Goal: Transaction & Acquisition: Purchase product/service

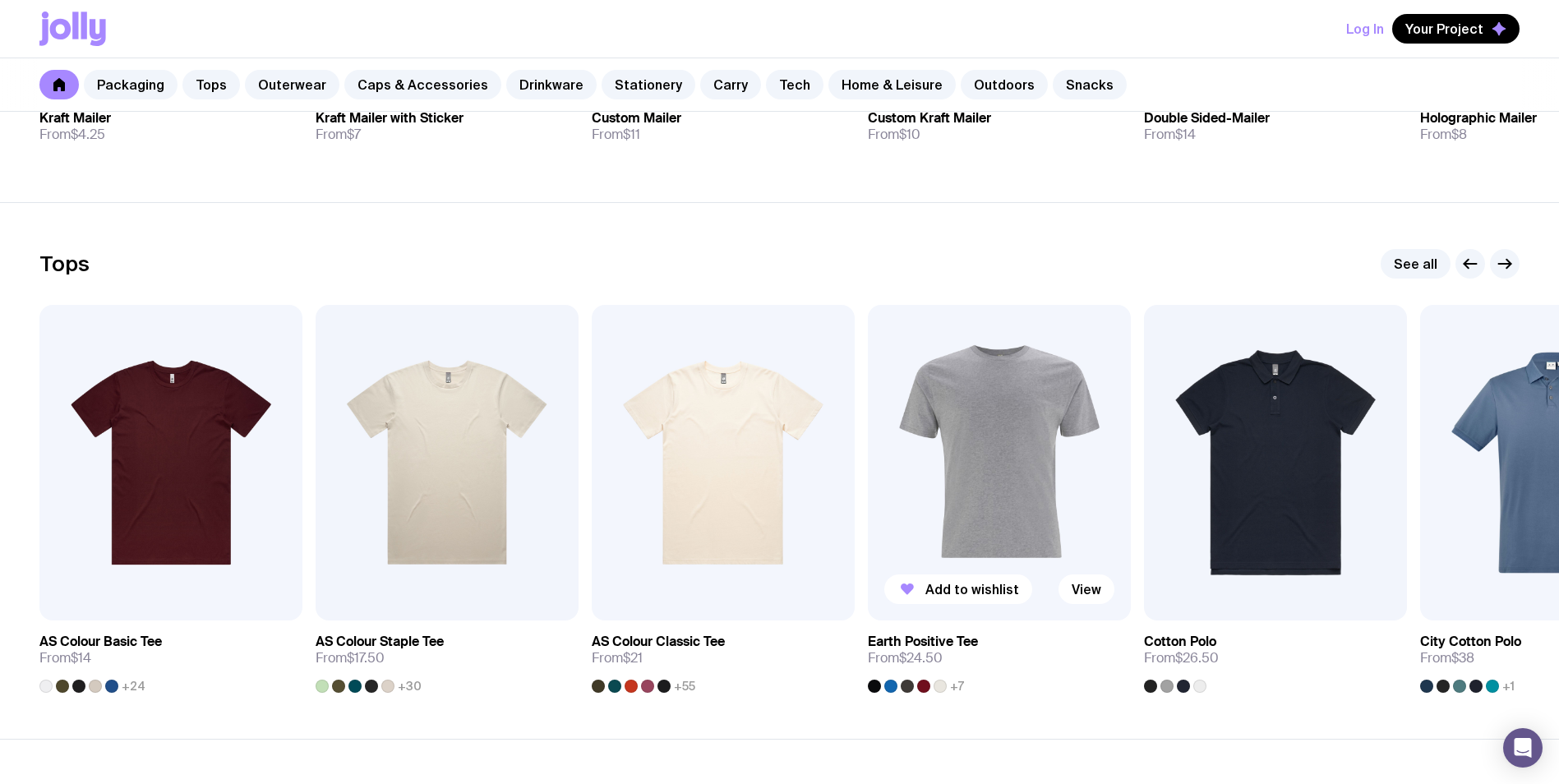
scroll to position [739, 0]
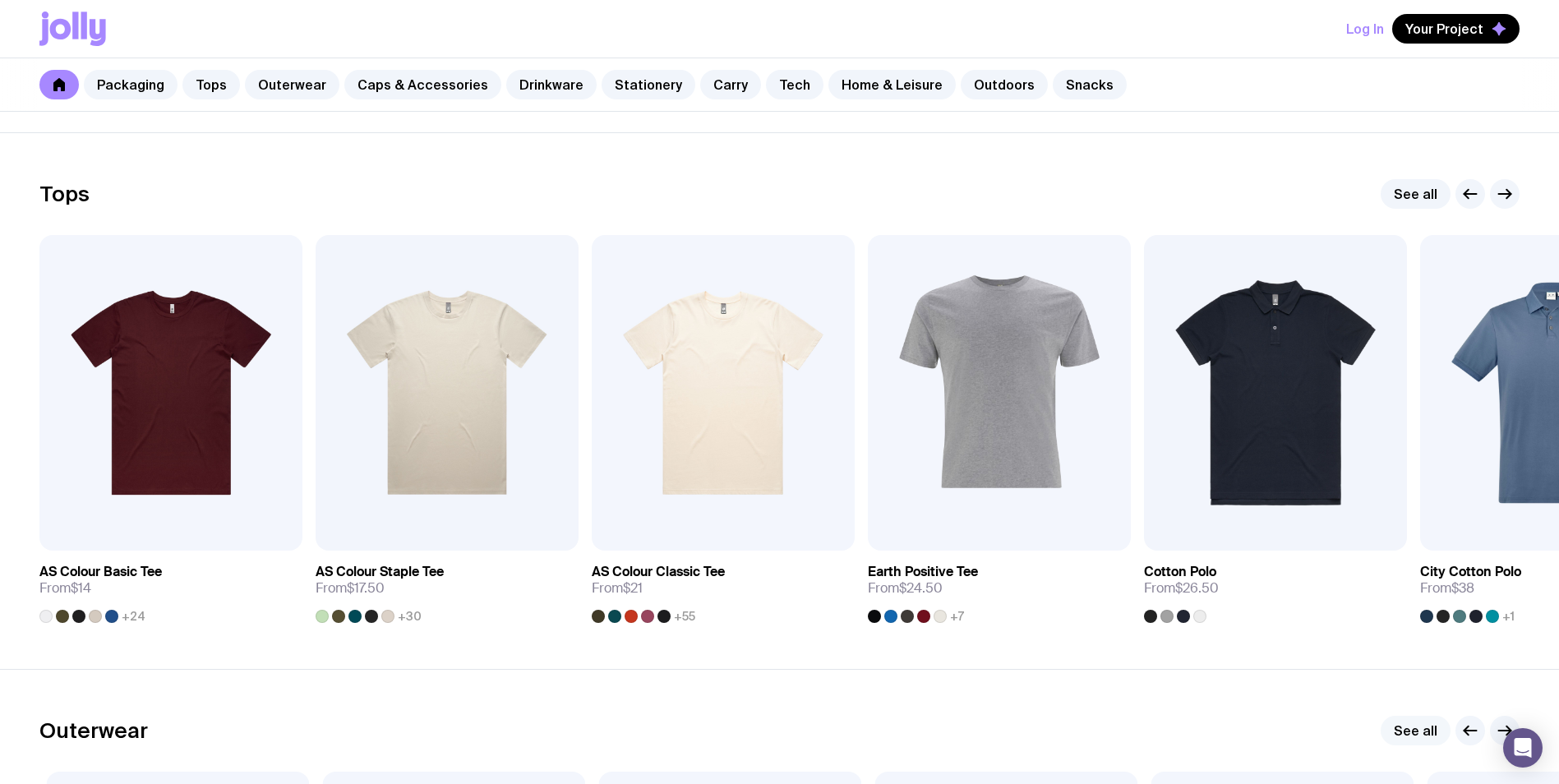
drag, startPoint x: 1183, startPoint y: 777, endPoint x: 1420, endPoint y: 739, distance: 240.0
click at [1488, 617] on div at bounding box center [1492, 616] width 13 height 13
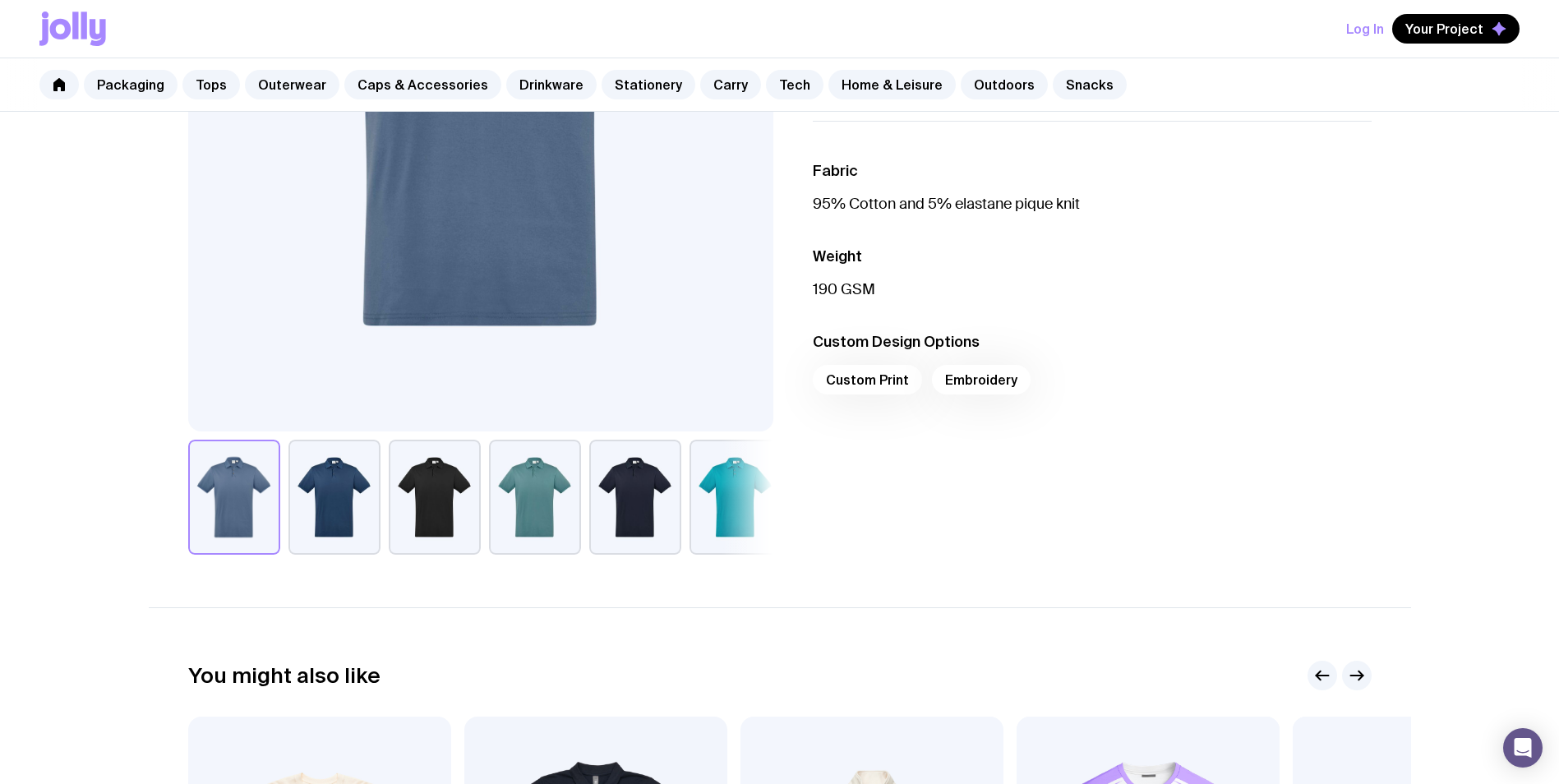
scroll to position [411, 0]
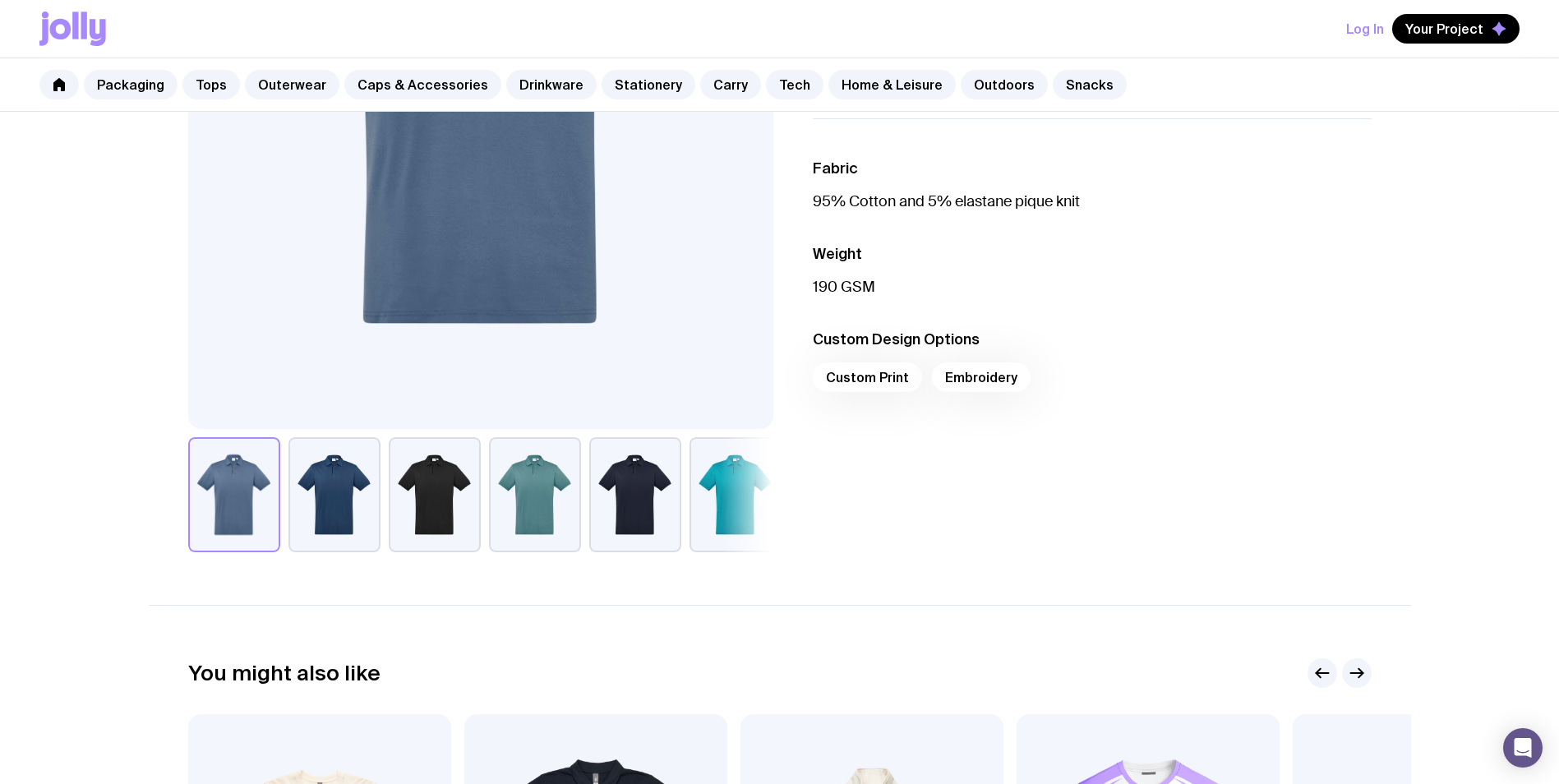
click at [734, 515] on button "button" at bounding box center [735, 494] width 92 height 115
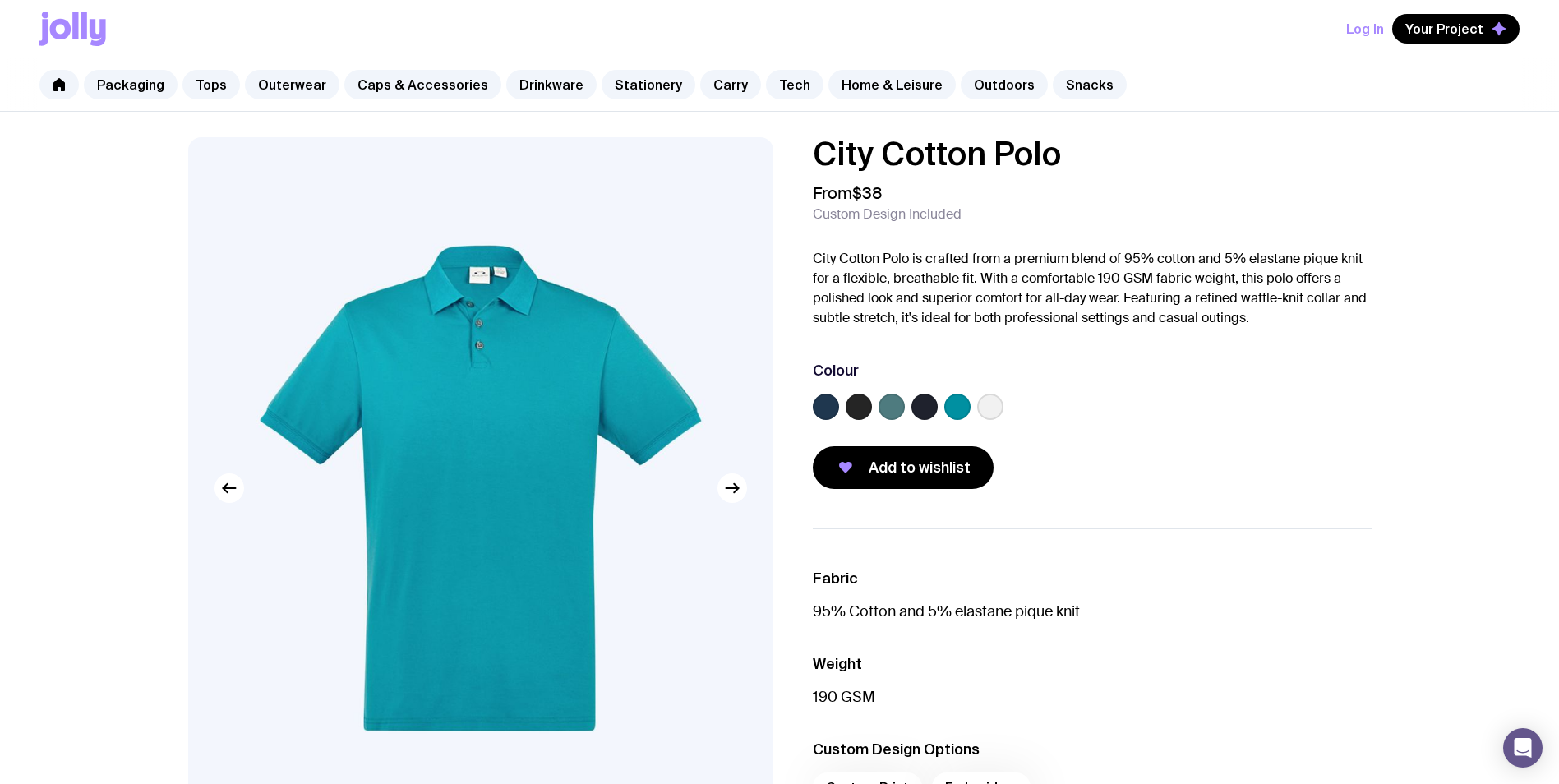
scroll to position [0, 0]
click at [957, 407] on label at bounding box center [957, 407] width 27 height 27
click at [0, 0] on input "radio" at bounding box center [0, 0] width 0 height 0
click at [929, 405] on label at bounding box center [924, 407] width 27 height 27
click at [0, 0] on input "radio" at bounding box center [0, 0] width 0 height 0
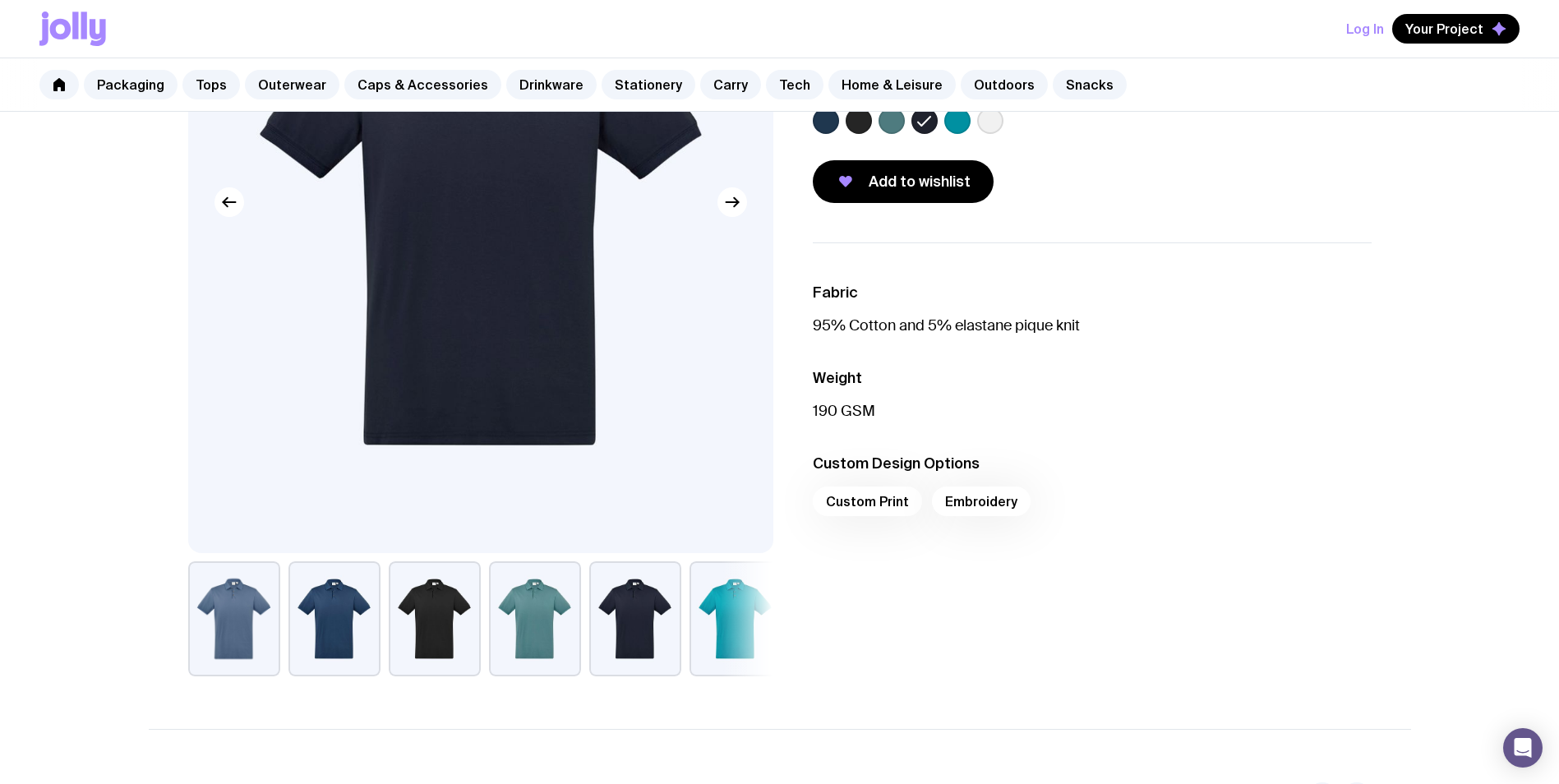
scroll to position [329, 0]
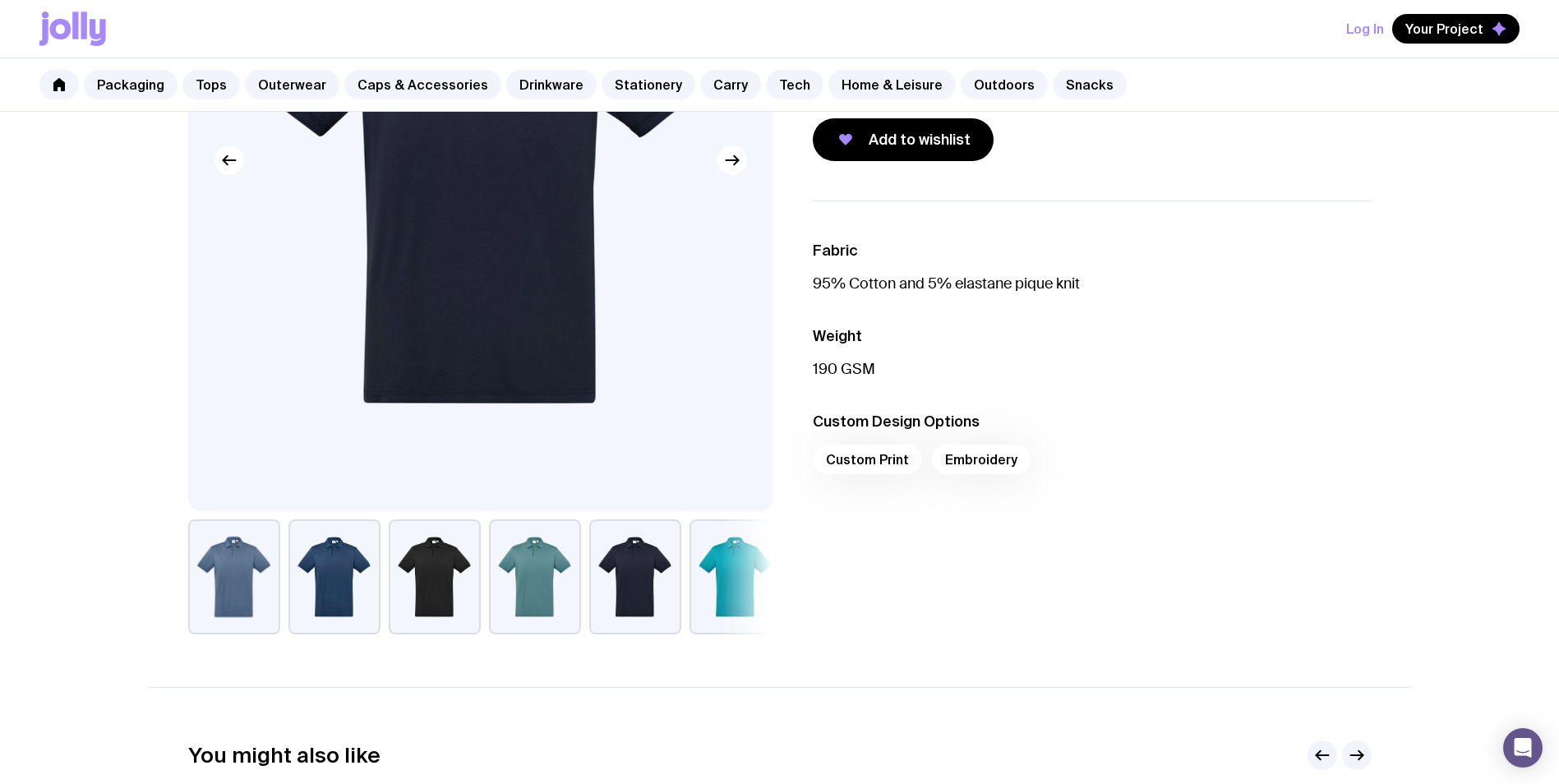
click at [972, 456] on div "Custom Print Embroidery" at bounding box center [1091, 465] width 558 height 40
click at [972, 458] on div "Custom Print Embroidery" at bounding box center [1091, 465] width 558 height 40
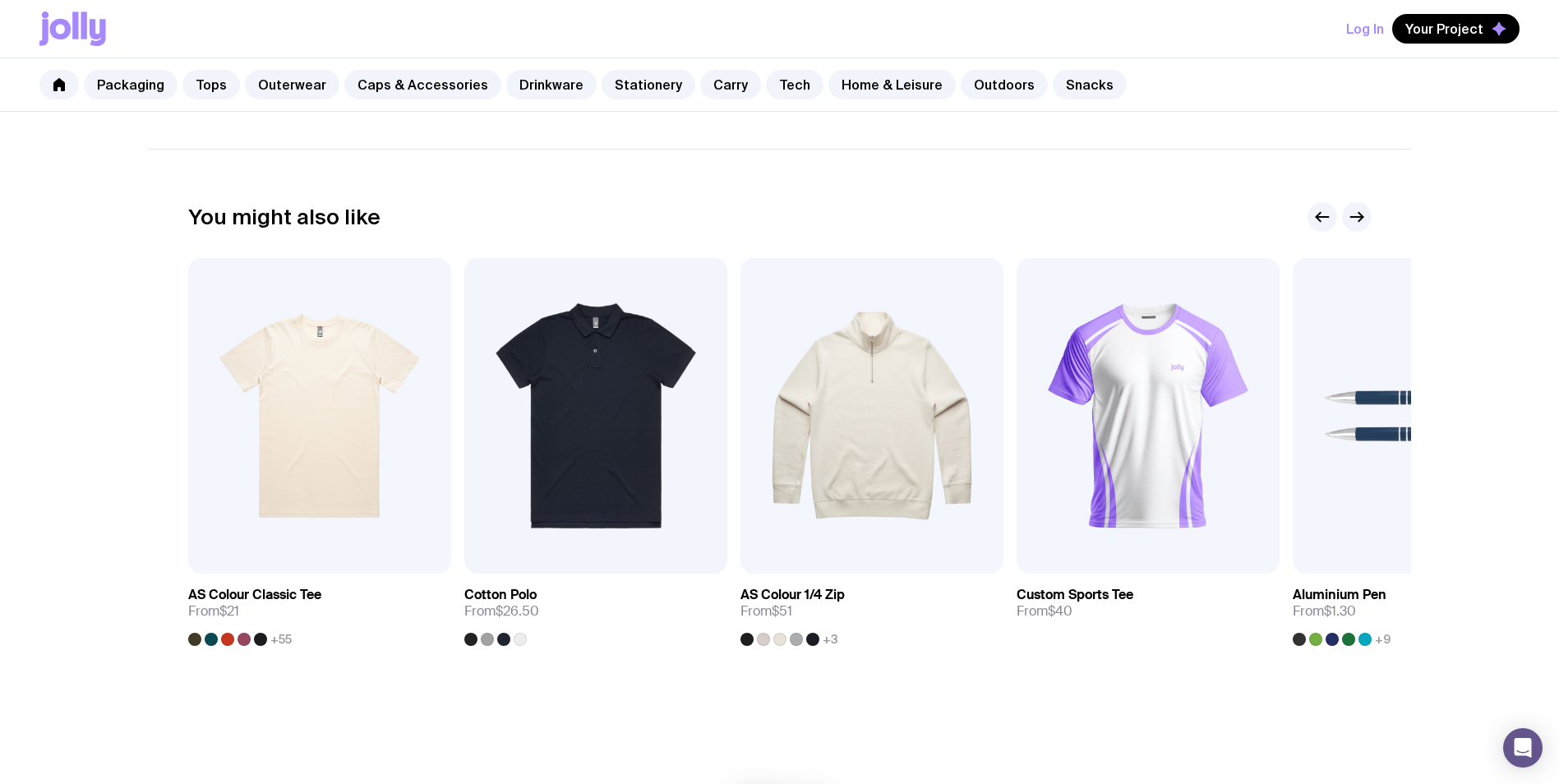
scroll to position [903, 0]
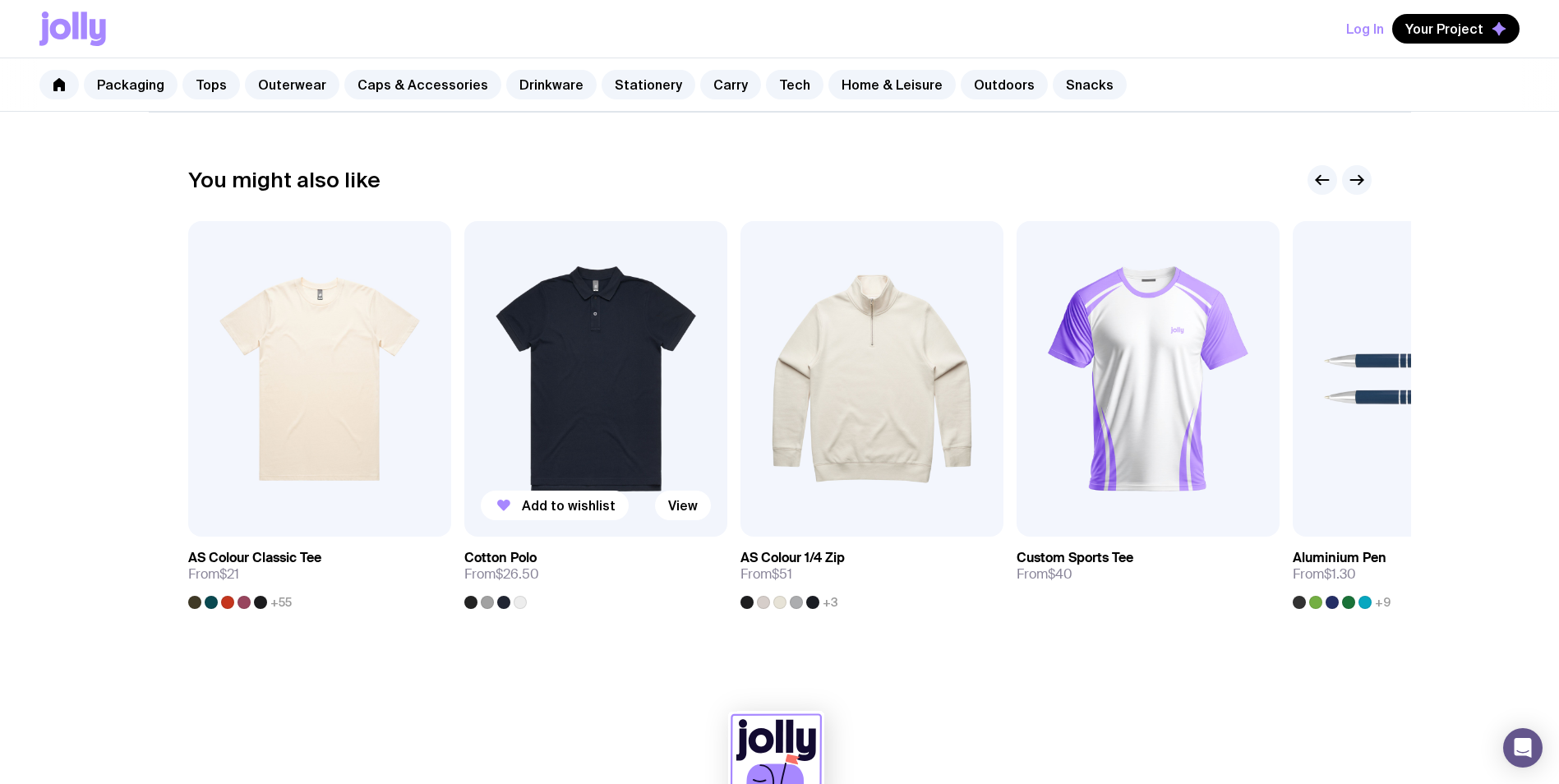
click at [605, 352] on img at bounding box center [596, 378] width 263 height 315
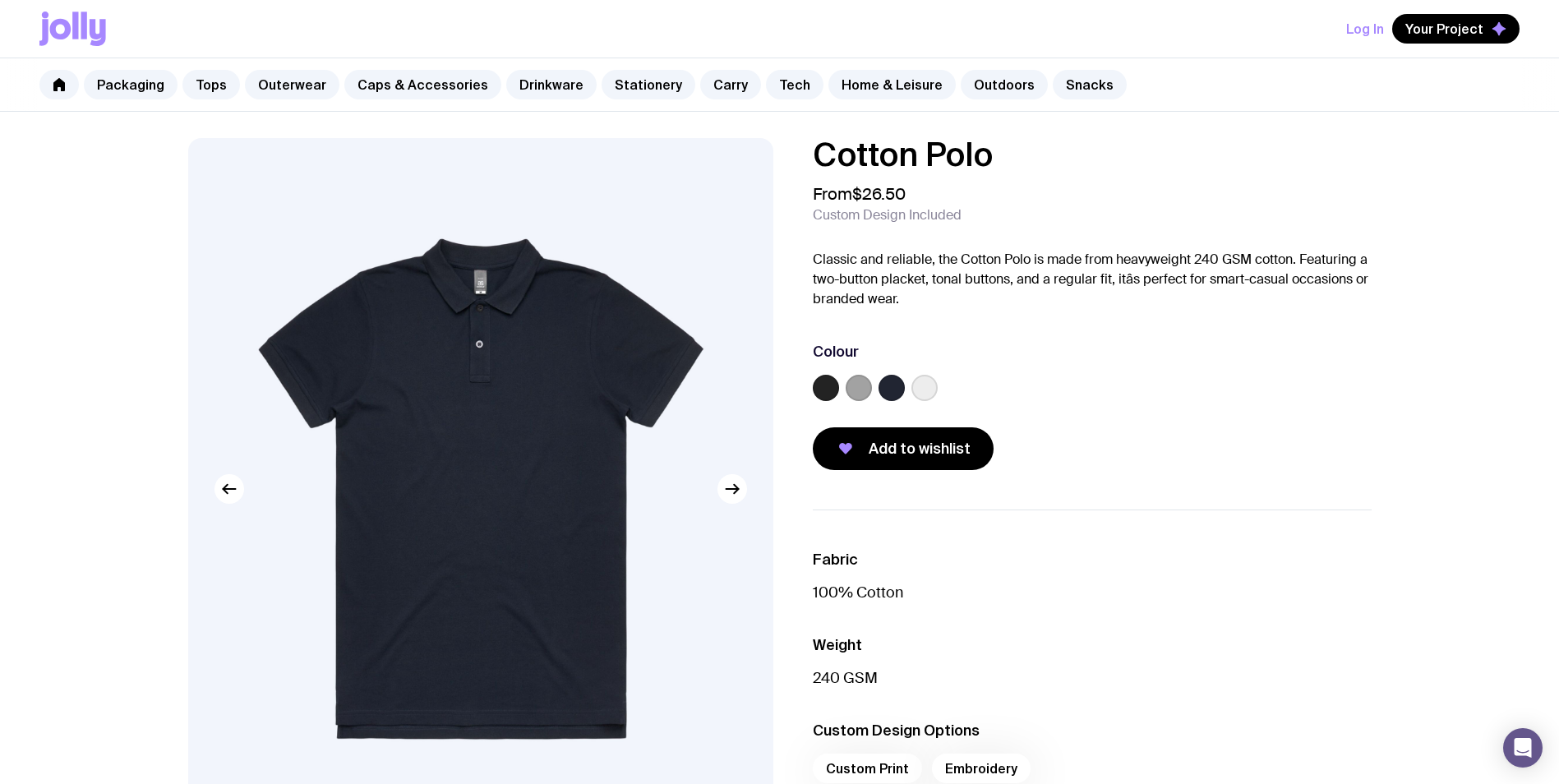
click at [300, 100] on div "Packaging Tops Outerwear Caps & Accessories Drinkware Stationery Carry Tech Hom…" at bounding box center [779, 85] width 1559 height 53
click at [280, 84] on link "Outerwear" at bounding box center [292, 85] width 95 height 30
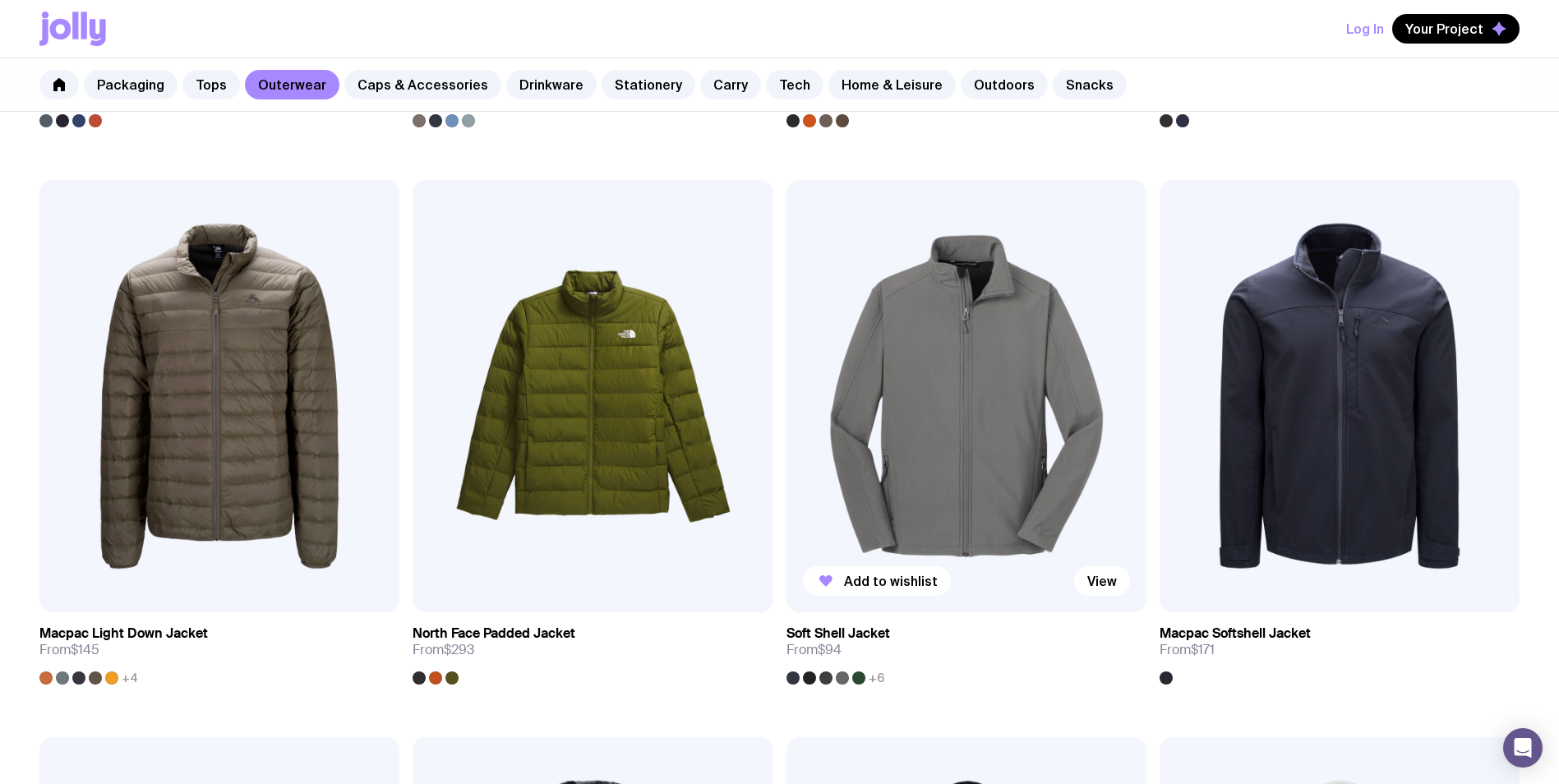
scroll to position [1898, 0]
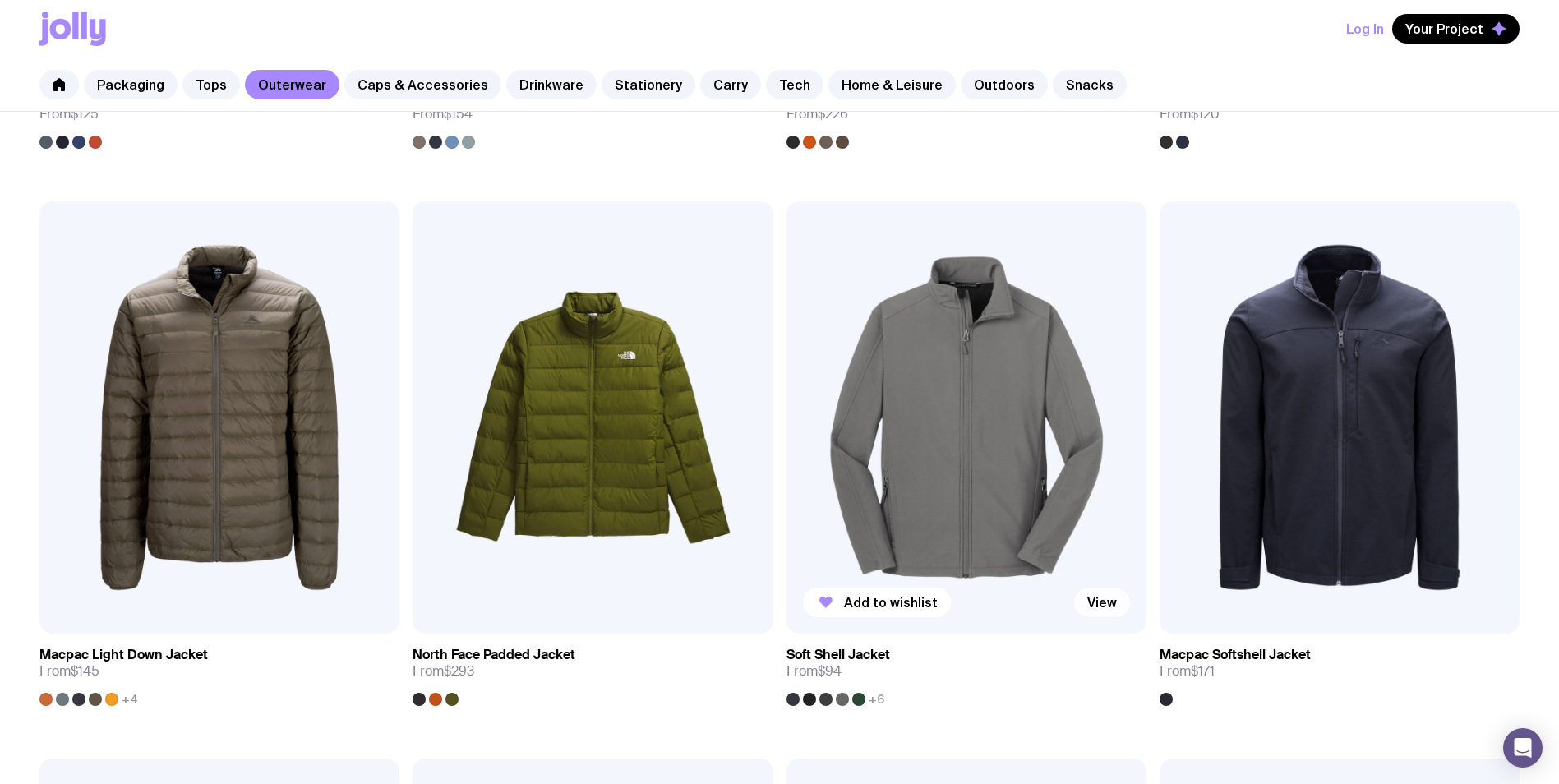
click at [1110, 611] on link "View" at bounding box center [1101, 602] width 56 height 30
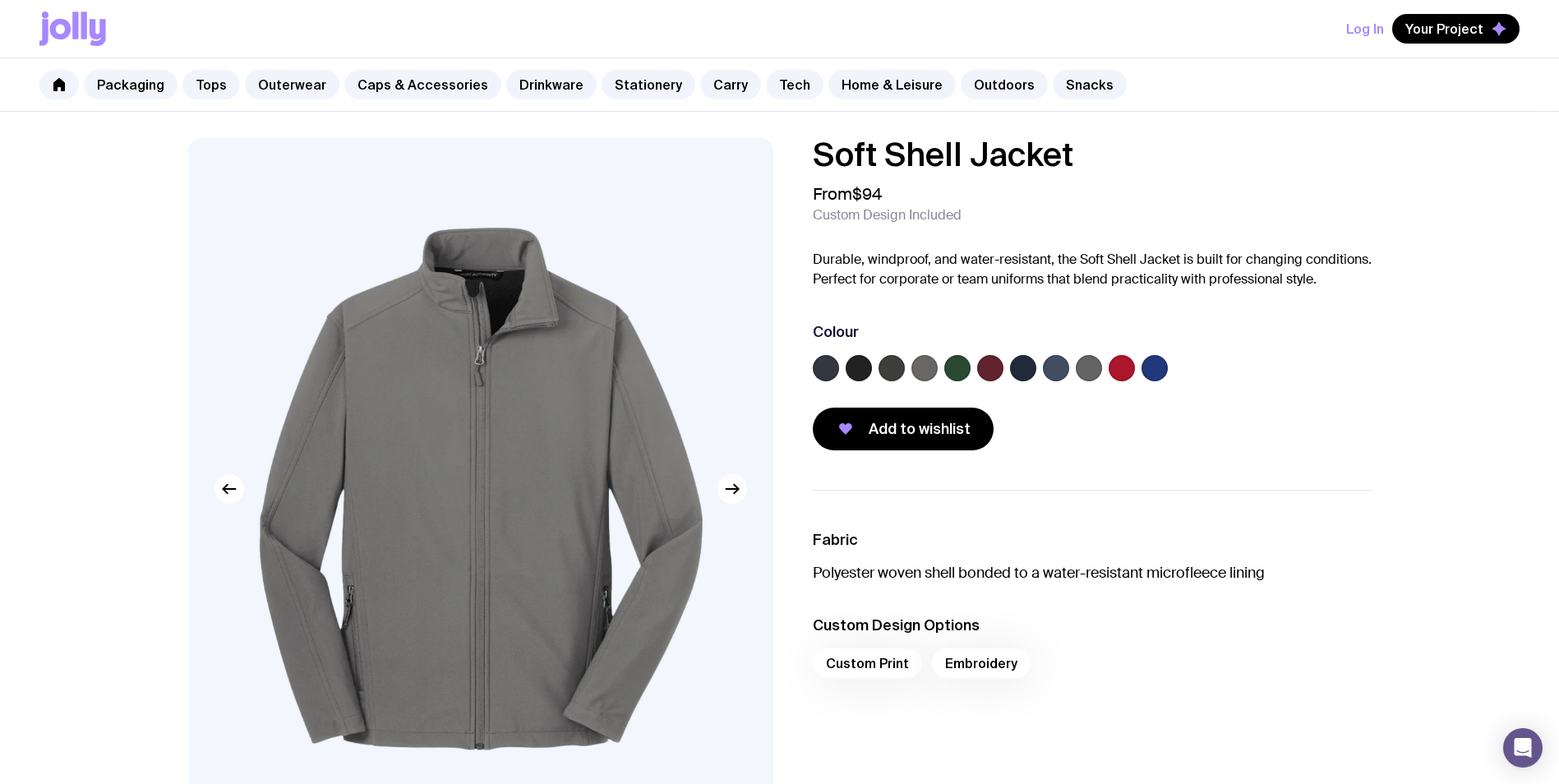
click at [492, 428] on img at bounding box center [480, 489] width 585 height 702
click at [1162, 369] on label at bounding box center [1155, 368] width 27 height 27
click at [0, 0] on input "radio" at bounding box center [0, 0] width 0 height 0
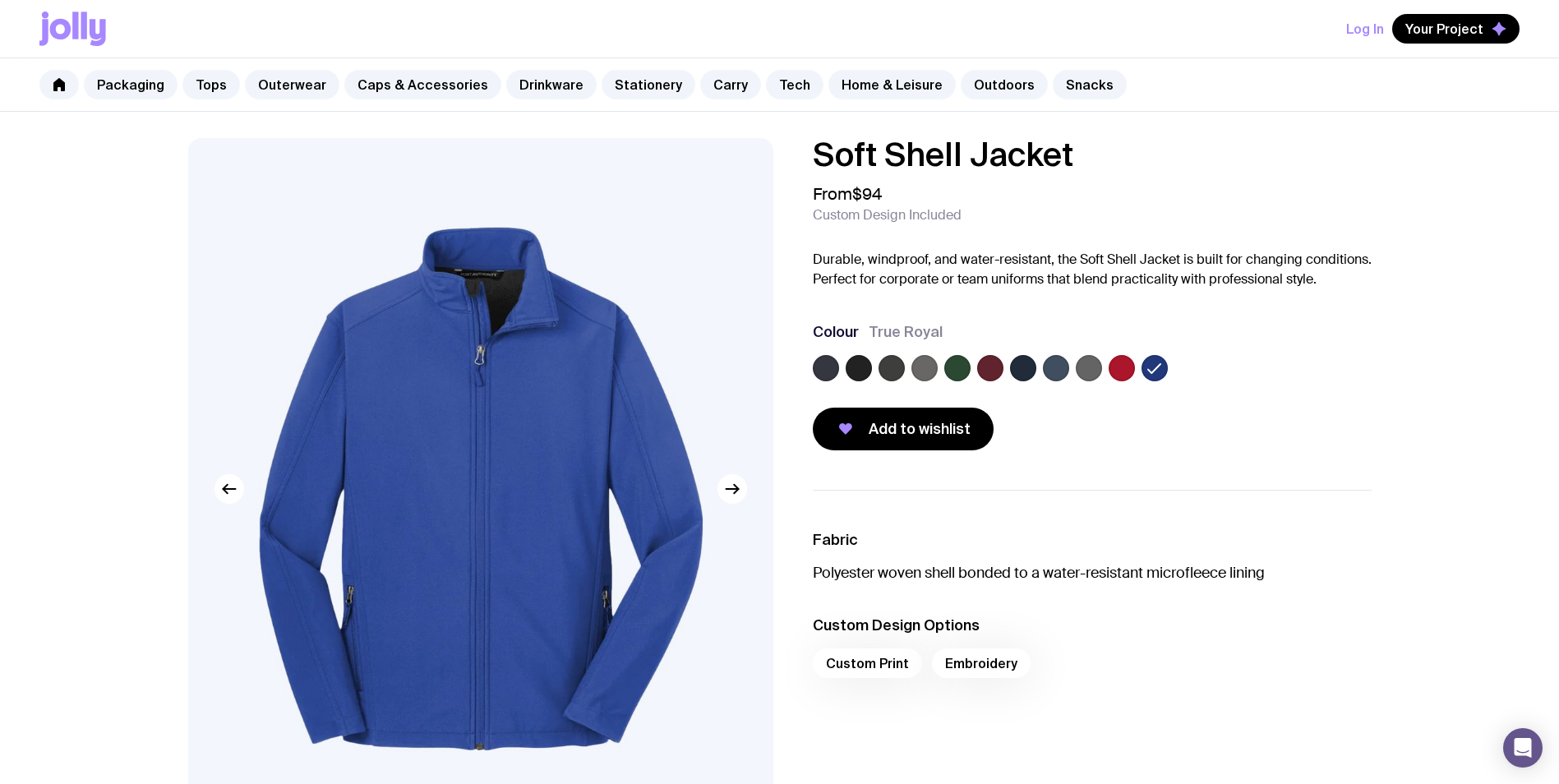
click at [1056, 369] on label at bounding box center [1056, 368] width 27 height 27
click at [0, 0] on input "radio" at bounding box center [0, 0] width 0 height 0
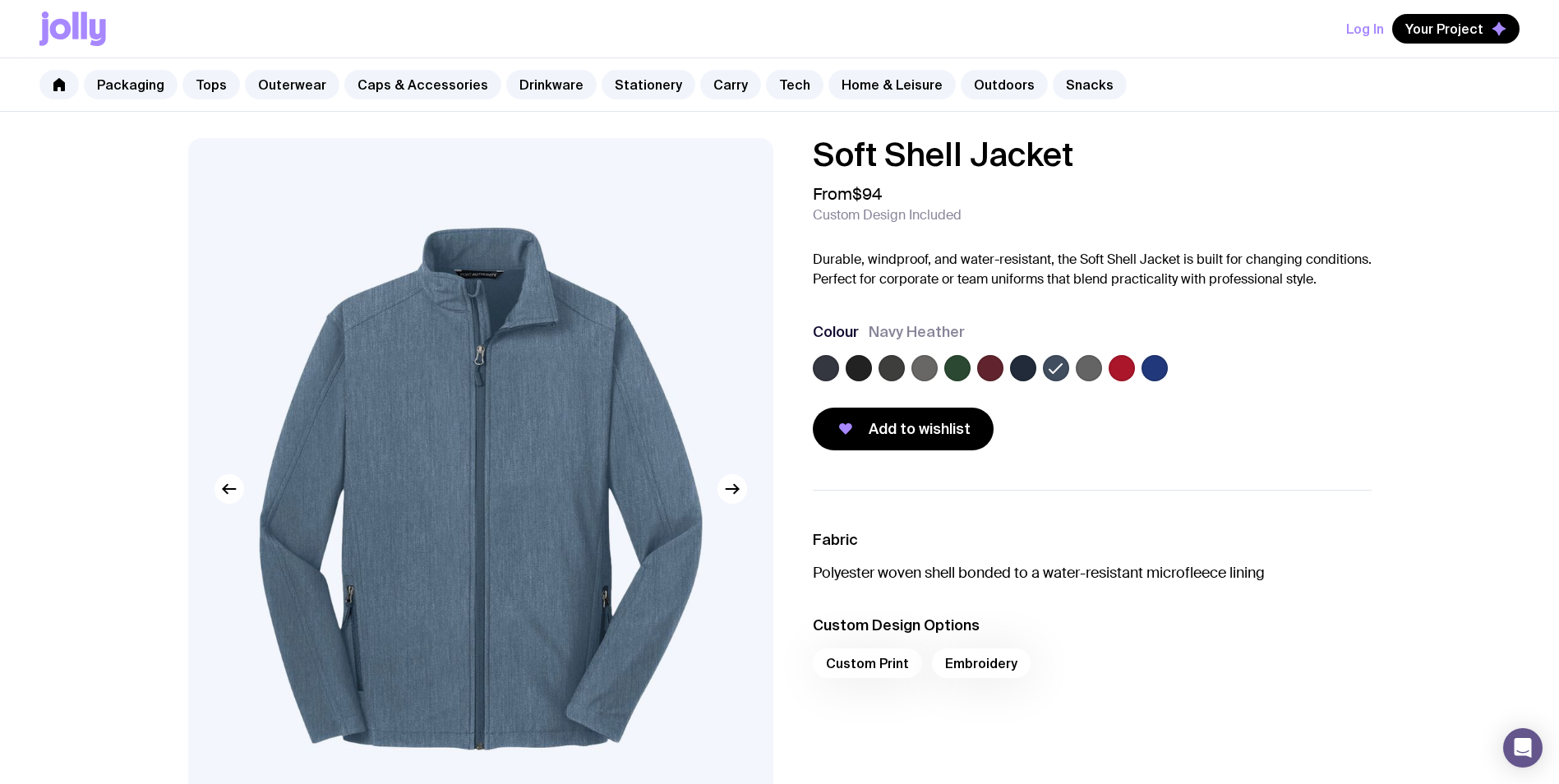
click at [850, 369] on label at bounding box center [859, 368] width 27 height 27
click at [0, 0] on input "radio" at bounding box center [0, 0] width 0 height 0
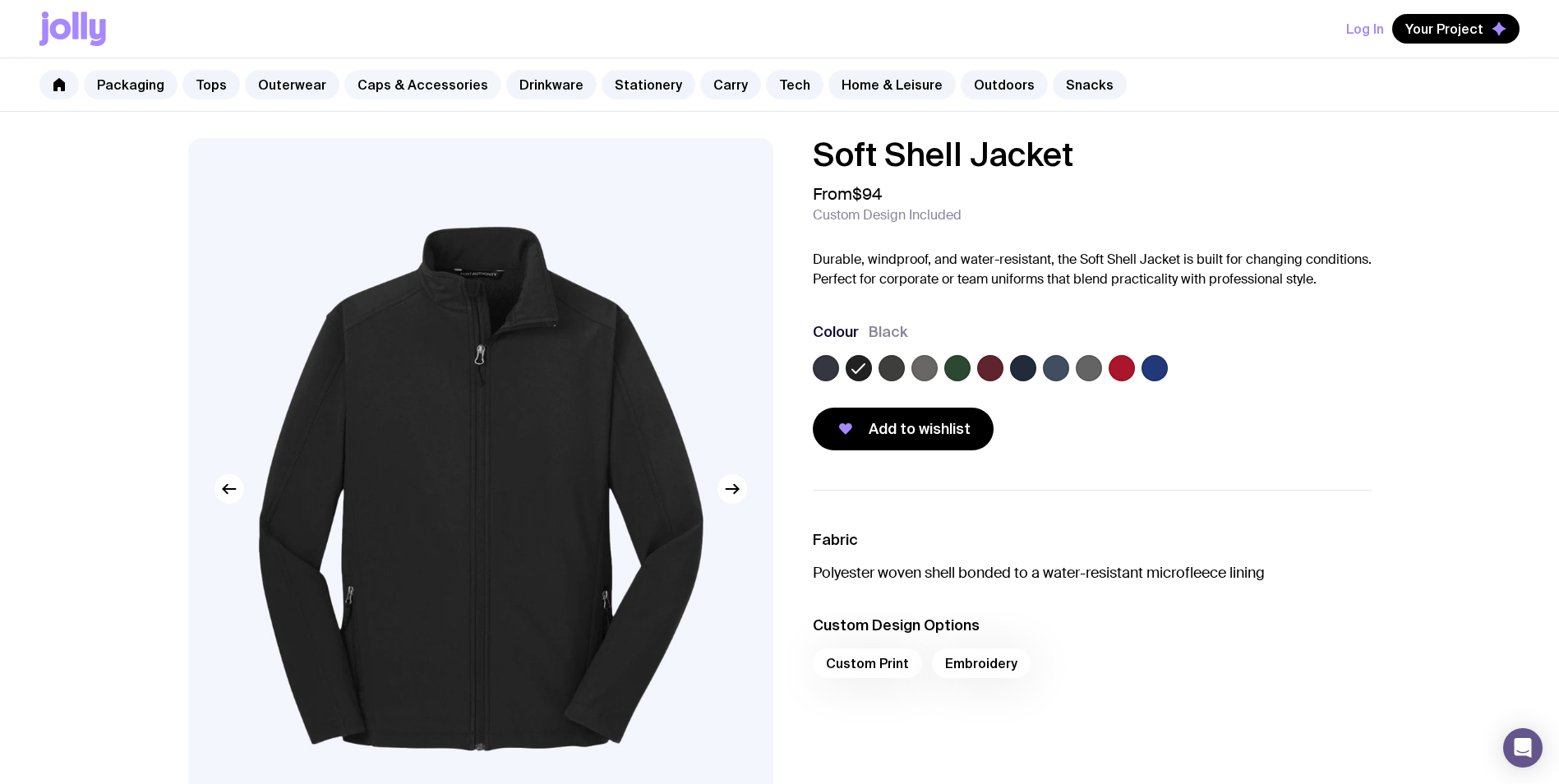
click at [415, 85] on link "Caps & Accessories" at bounding box center [422, 85] width 157 height 30
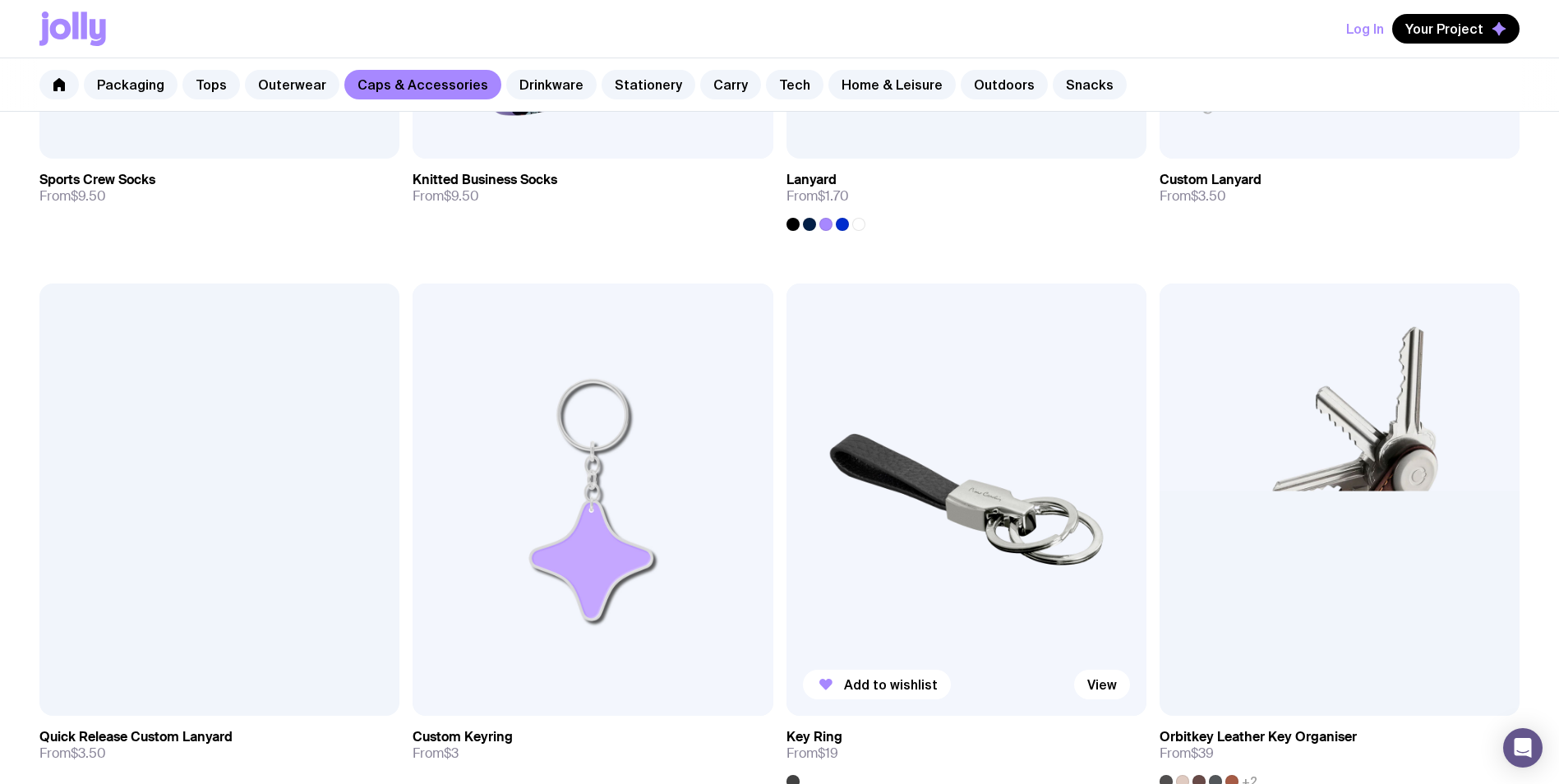
scroll to position [2958, 0]
